Goal: Task Accomplishment & Management: Manage account settings

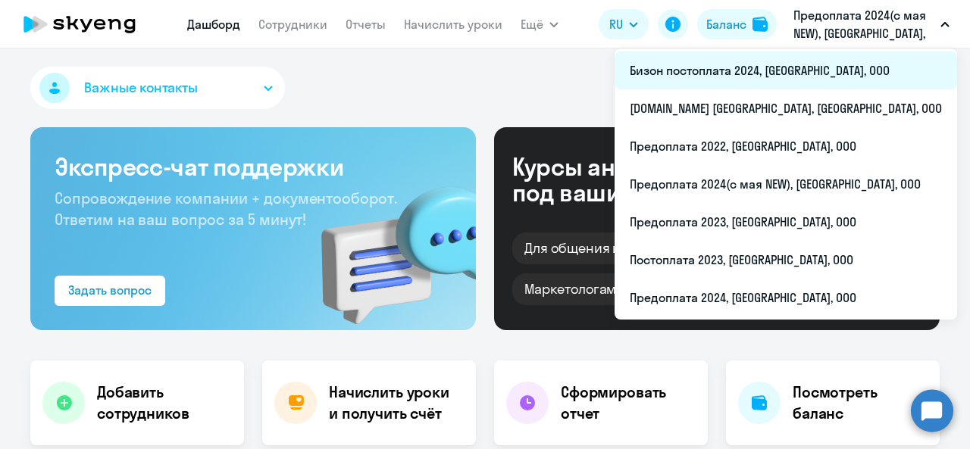
click at [842, 71] on li "Бизон постоплата 2024, [GEOGRAPHIC_DATA], ООО" at bounding box center [785, 71] width 342 height 38
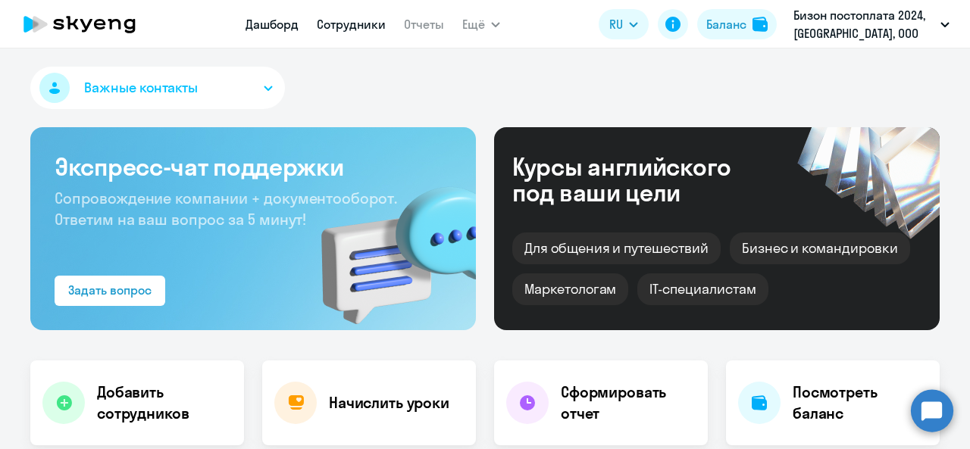
click at [333, 30] on link "Сотрудники" at bounding box center [351, 24] width 69 height 15
select select "30"
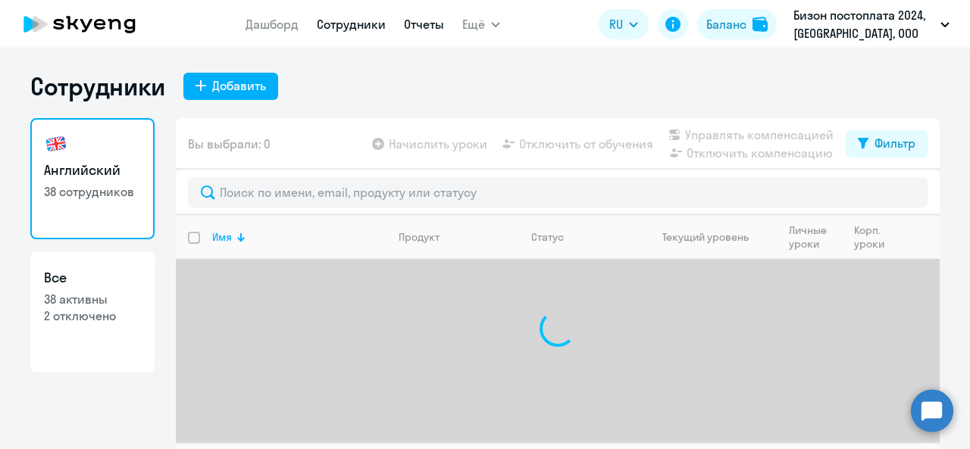
click at [424, 24] on link "Отчеты" at bounding box center [424, 24] width 40 height 15
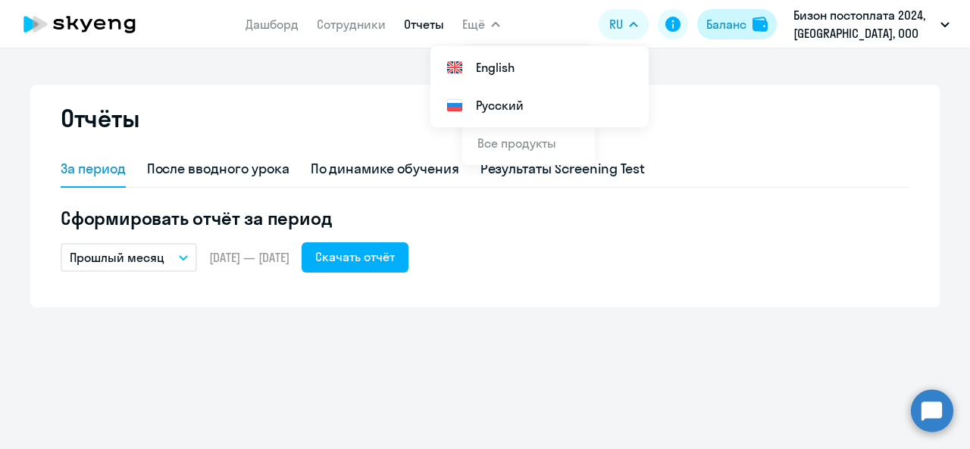
click at [731, 21] on div "Баланс" at bounding box center [726, 24] width 40 height 18
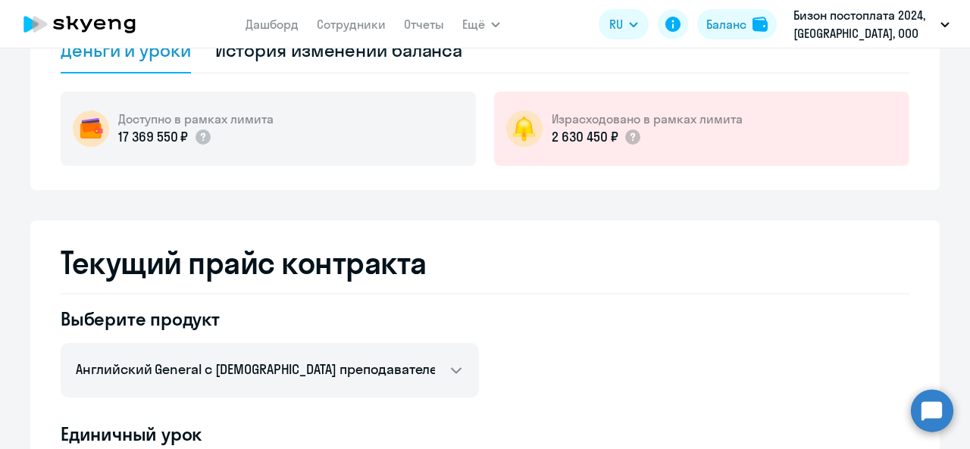
scroll to position [303, 0]
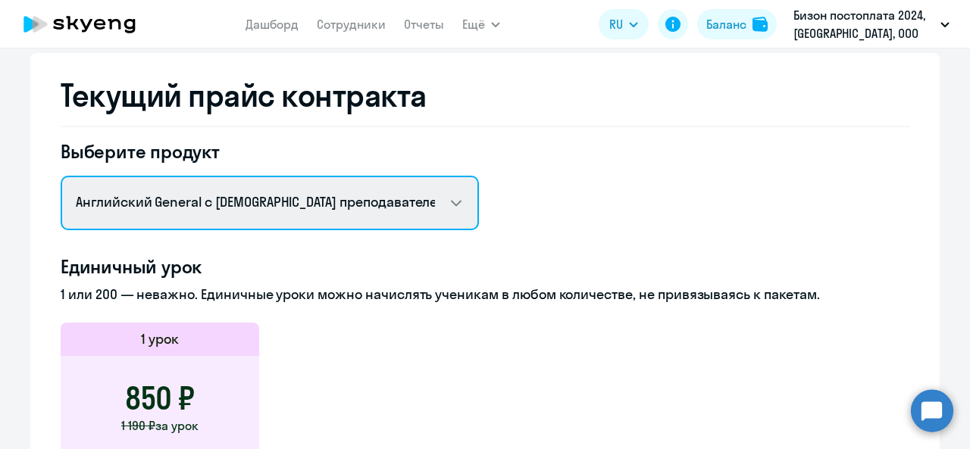
click at [215, 184] on select "Английский General с [DEMOGRAPHIC_DATA] преподавателем Английский General с [DE…" at bounding box center [270, 203] width 418 height 55
select select "english_adult_not_native_speaker_premium"
click at [61, 176] on select "Английский General с [DEMOGRAPHIC_DATA] преподавателем Английский General с [DE…" at bounding box center [270, 203] width 418 height 55
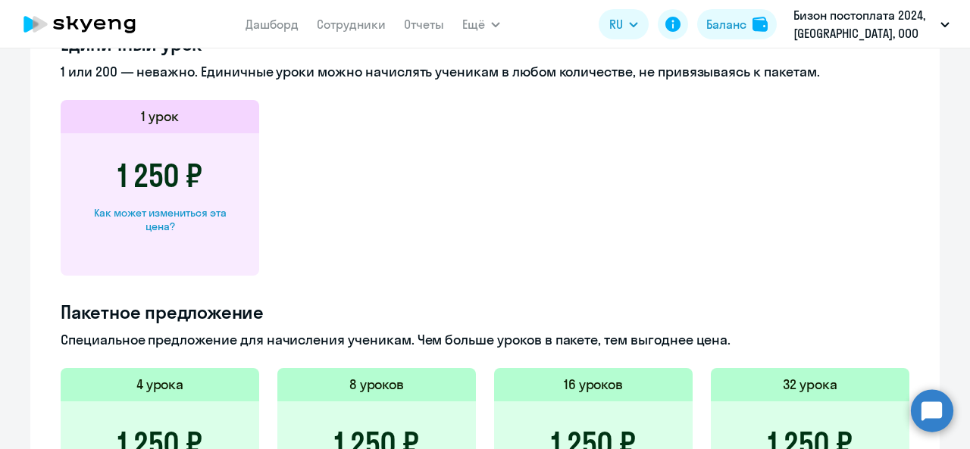
scroll to position [682, 0]
